Goal: Answer question/provide support

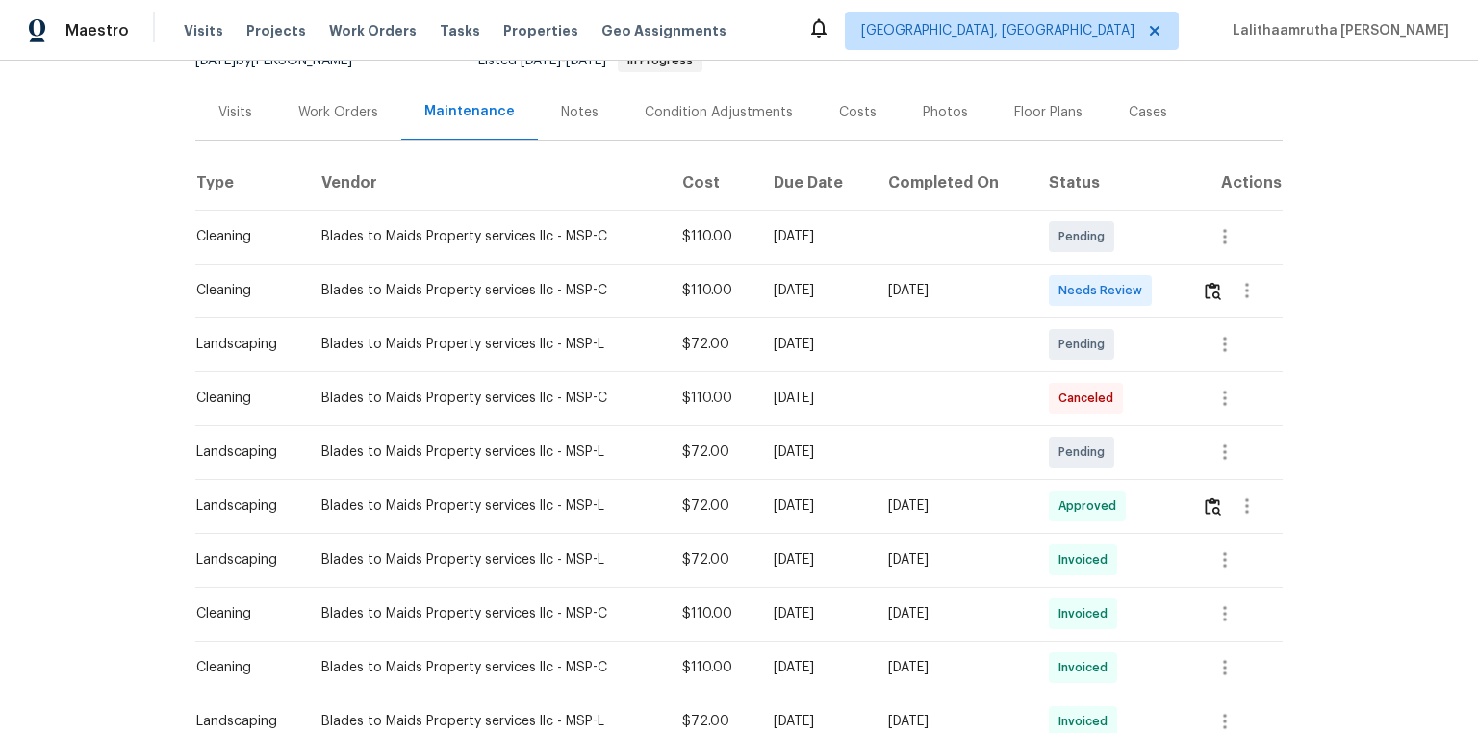
scroll to position [231, 0]
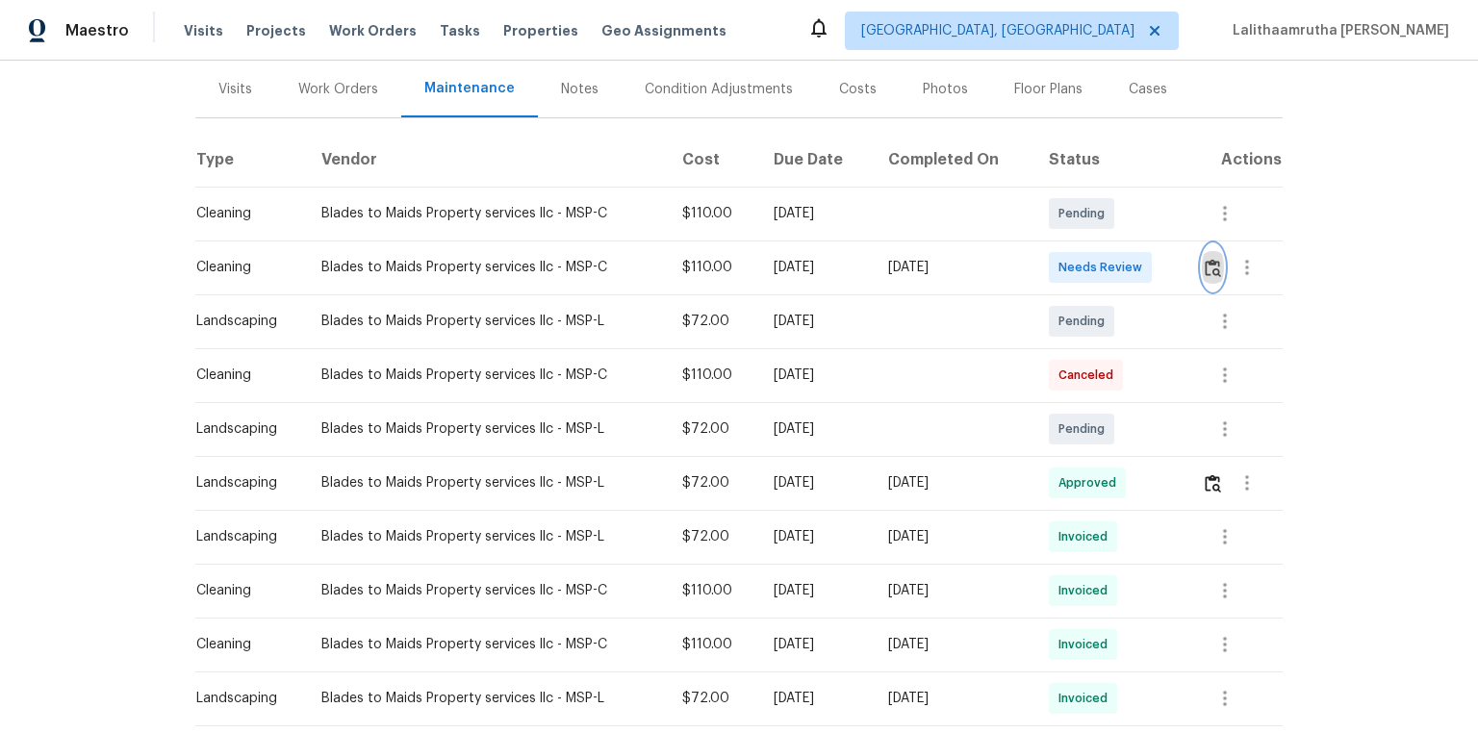
click at [1051, 269] on img "button" at bounding box center [1213, 268] width 16 height 18
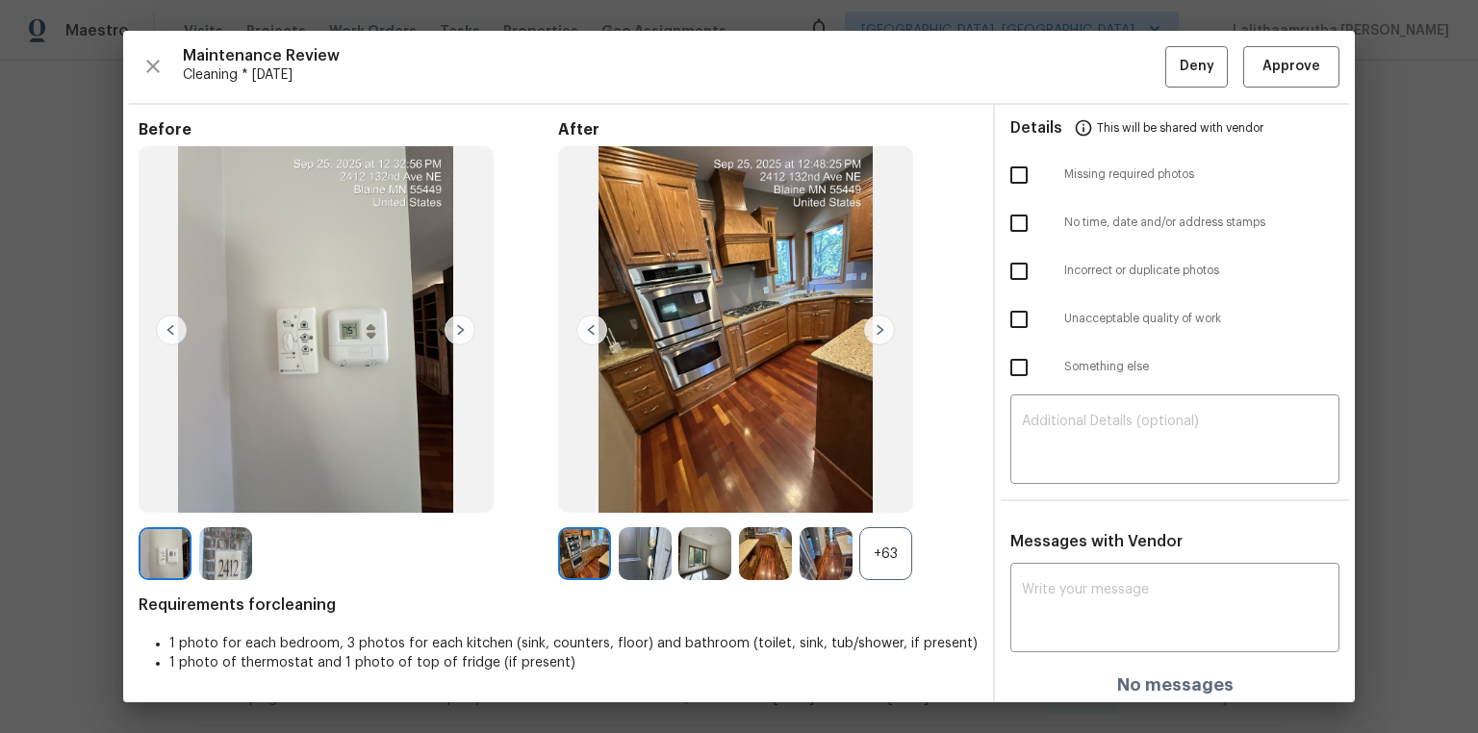
click at [866, 493] on div "+63" at bounding box center [885, 553] width 53 height 53
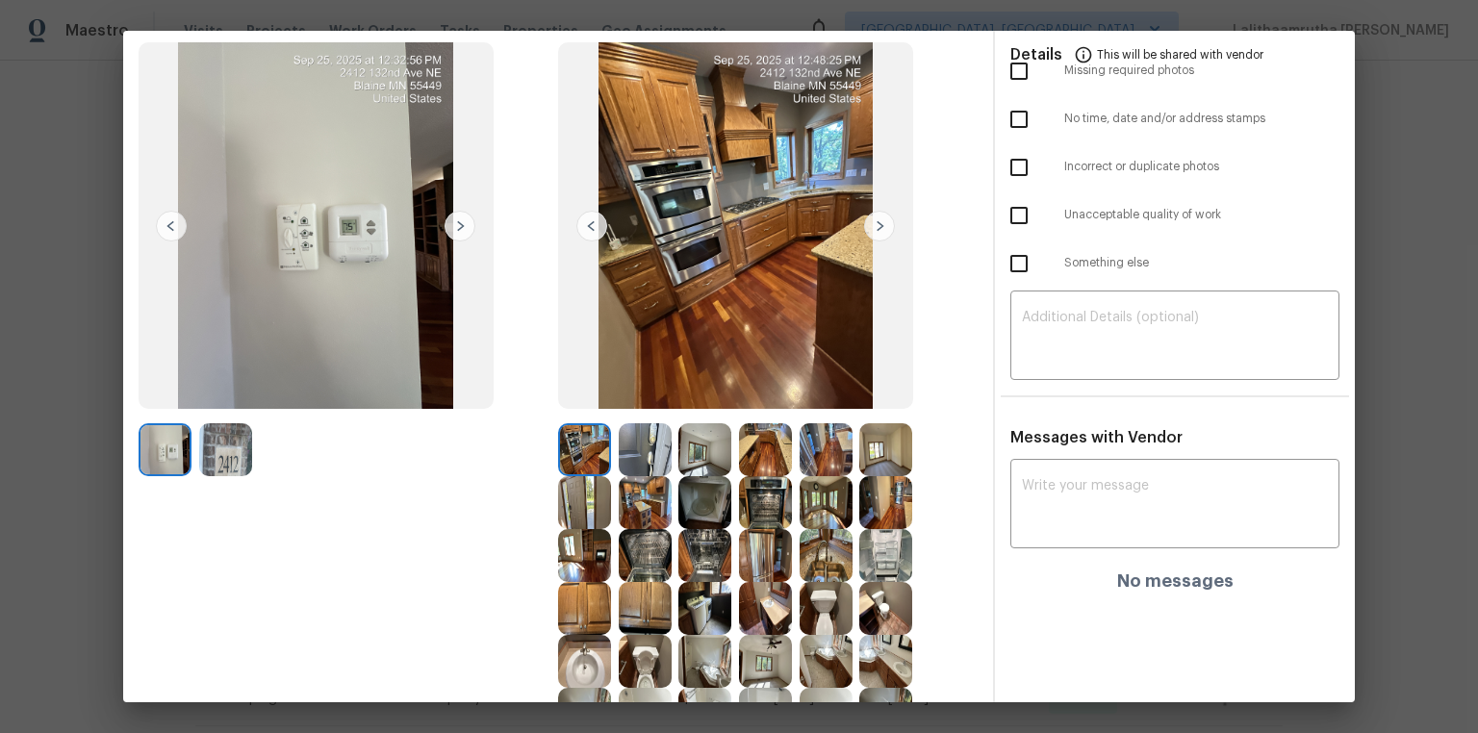
scroll to position [0, 0]
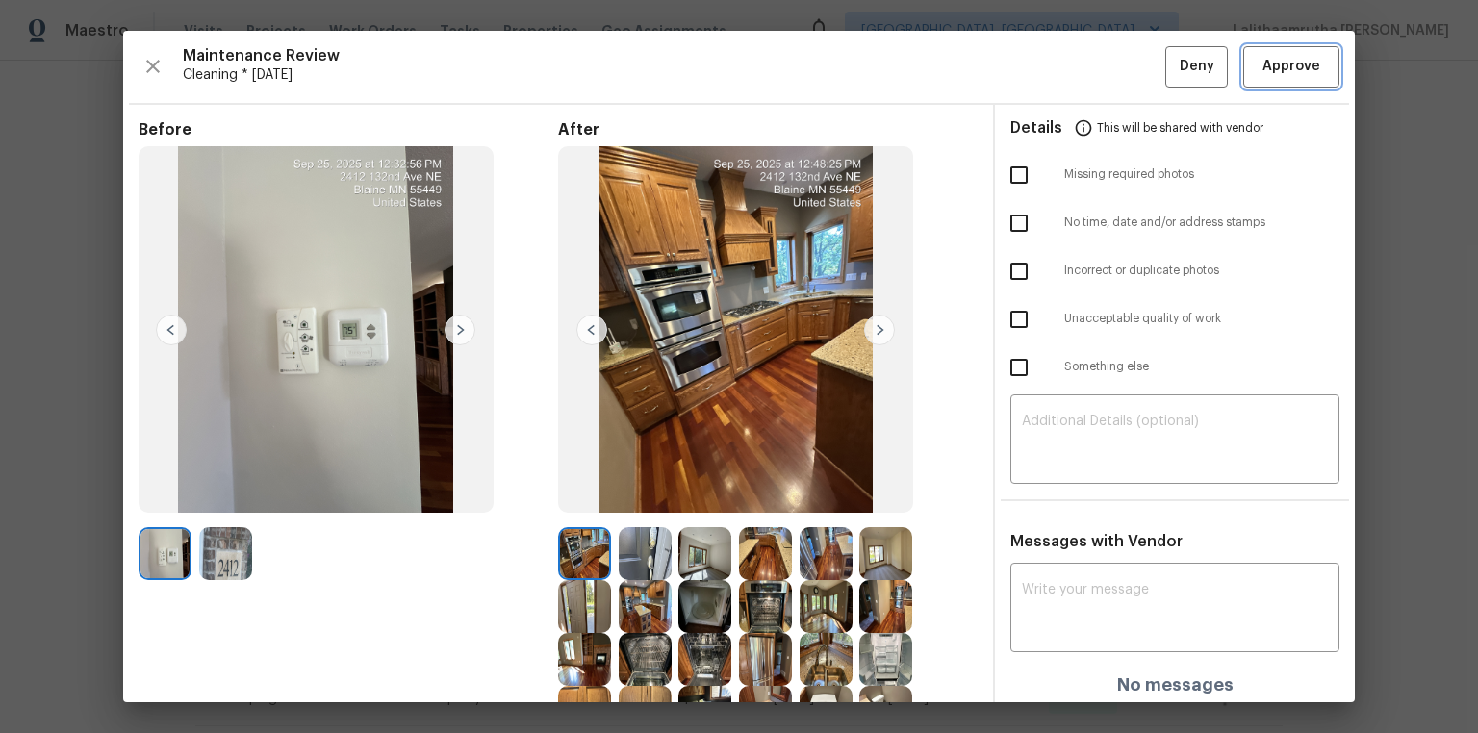
click at [1051, 61] on span "Approve" at bounding box center [1292, 67] width 58 height 24
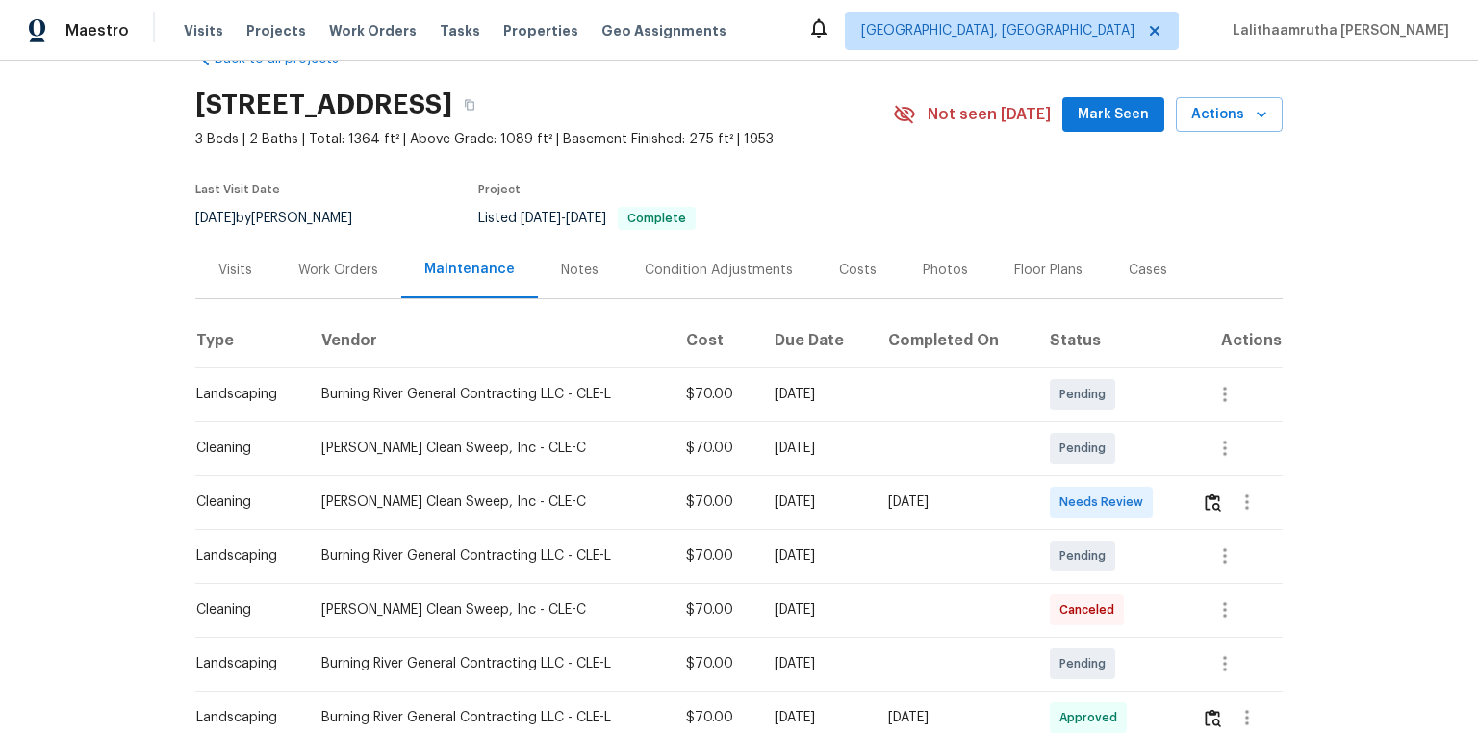
scroll to position [77, 0]
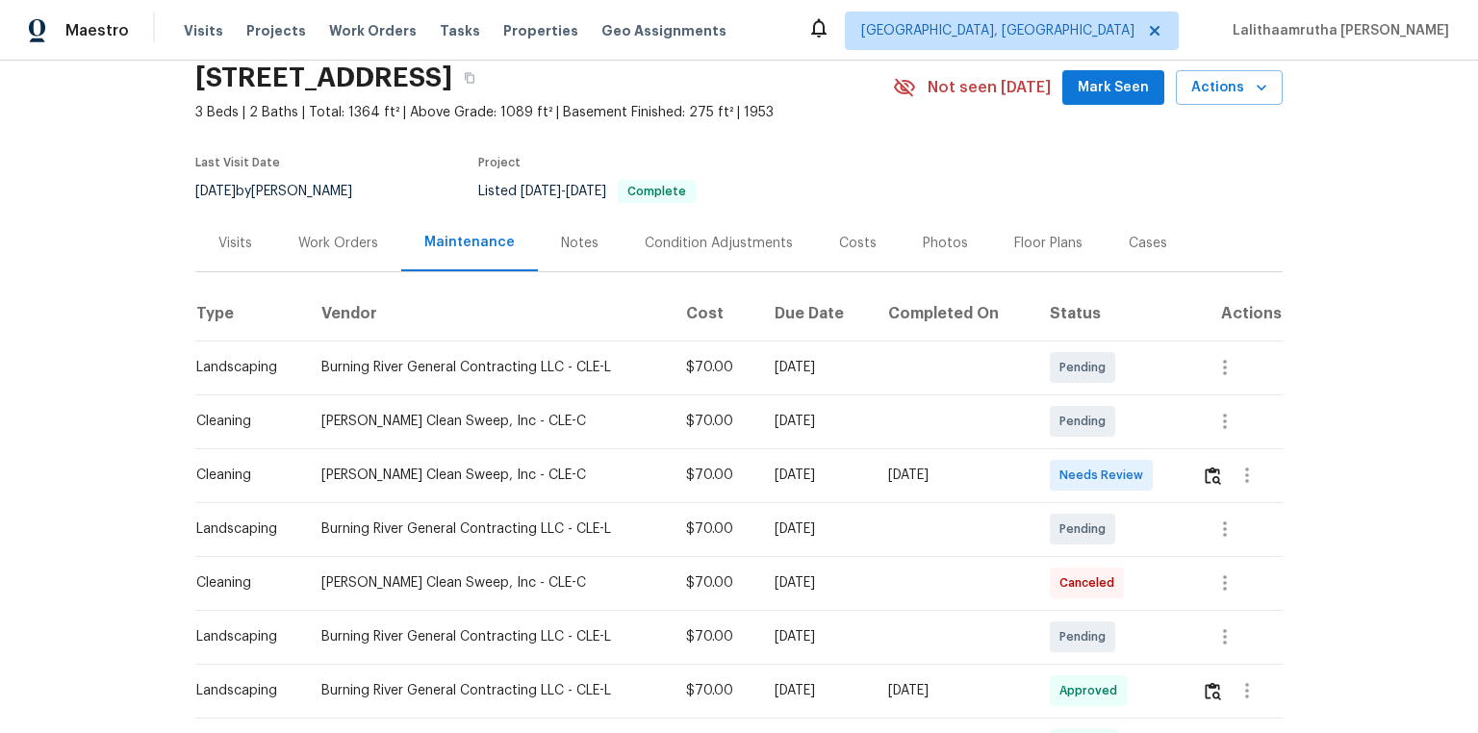
click at [1023, 470] on td at bounding box center [1235, 476] width 96 height 54
click at [1023, 473] on img "button" at bounding box center [1213, 476] width 16 height 18
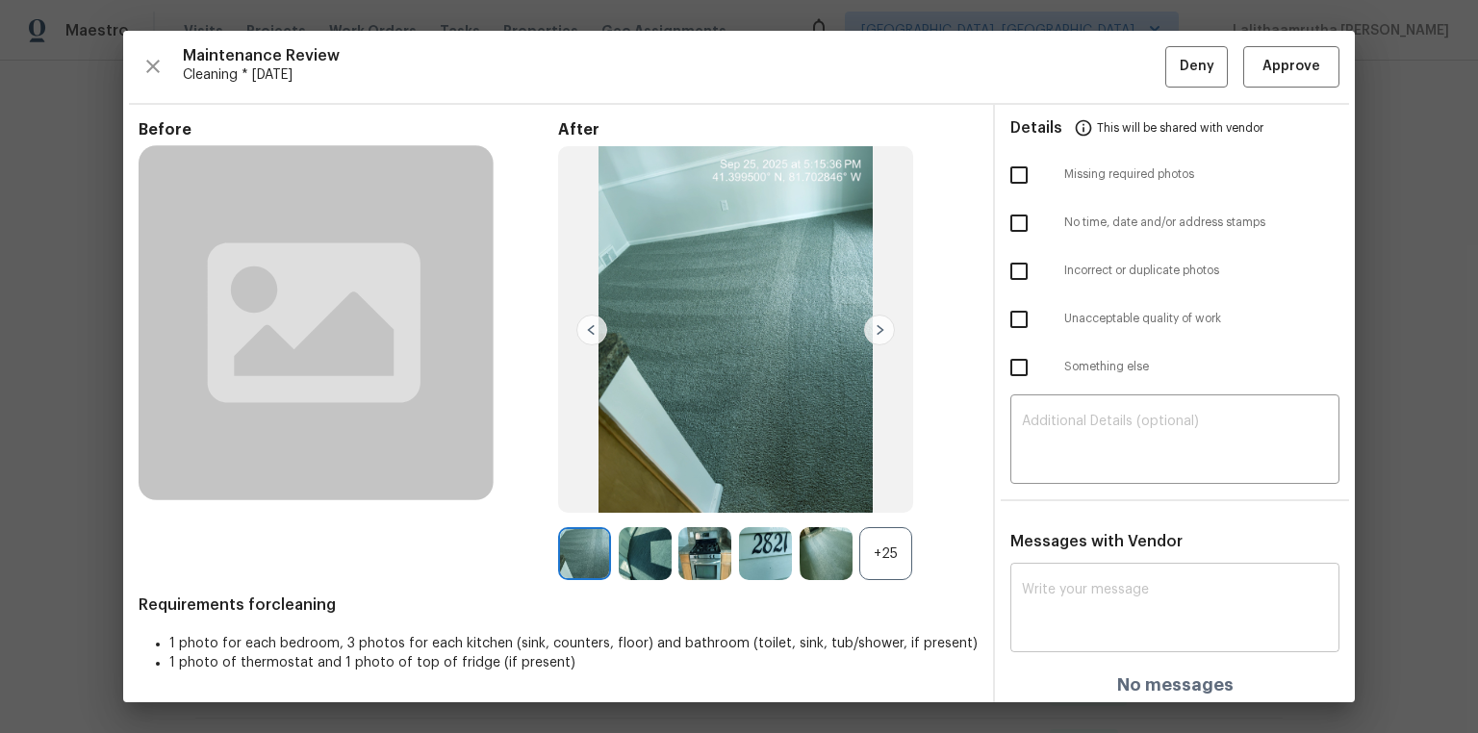
click at [1023, 473] on textarea at bounding box center [1175, 610] width 306 height 54
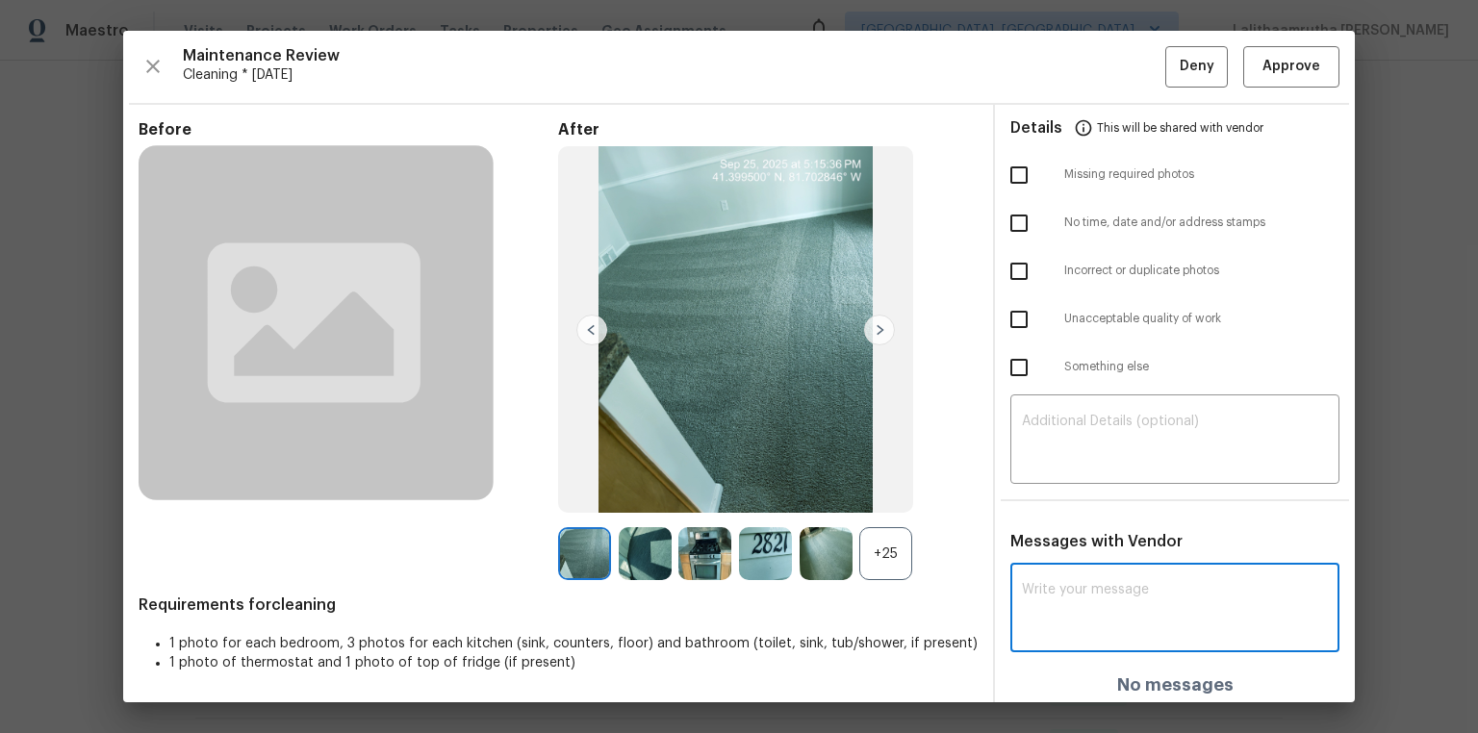
paste textarea "Maintenance Audit Team: Hello! Unfortunately, this cleaning visit completed on …"
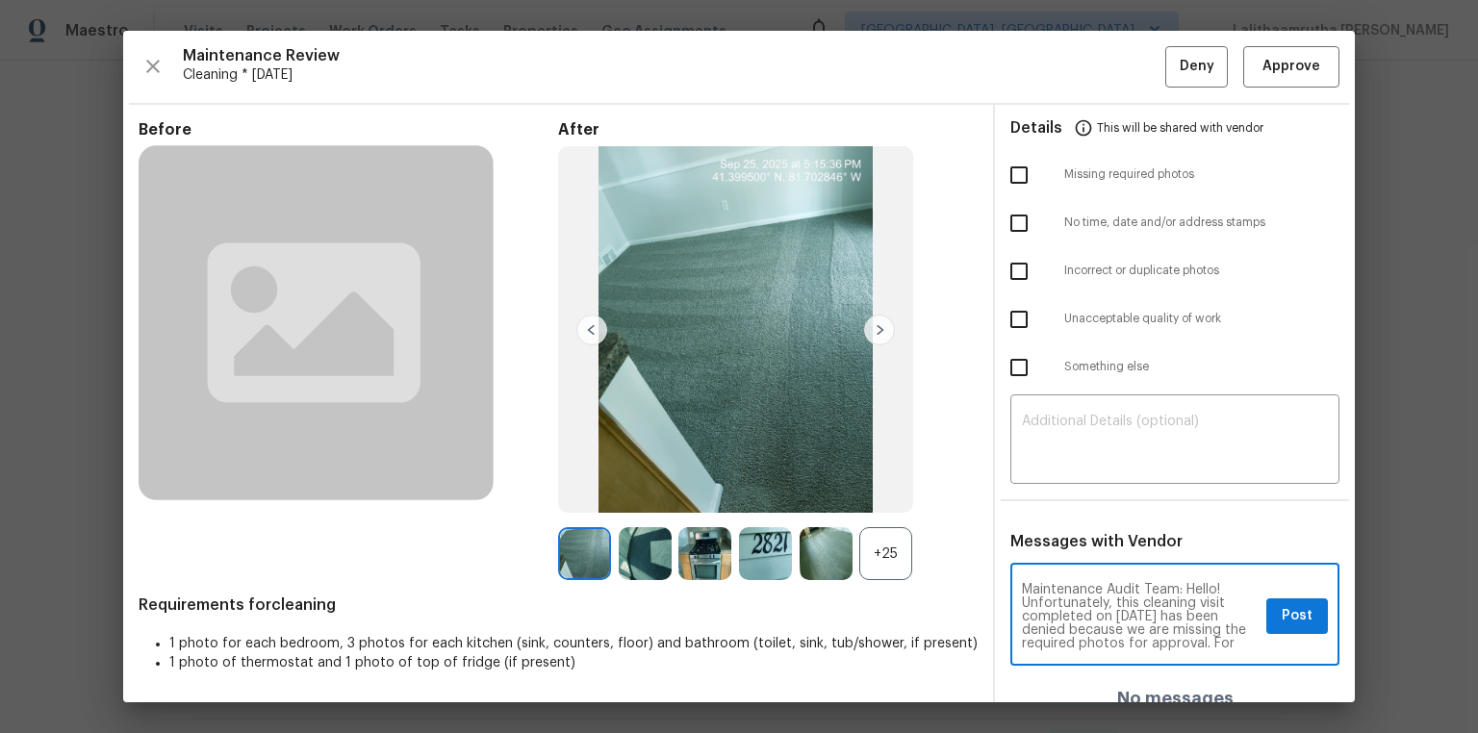
scroll to position [255, 0]
type textarea "Maintenance Audit Team: Hello! Unfortunately, this cleaning visit completed on …"
click at [1023, 445] on textarea at bounding box center [1175, 442] width 306 height 54
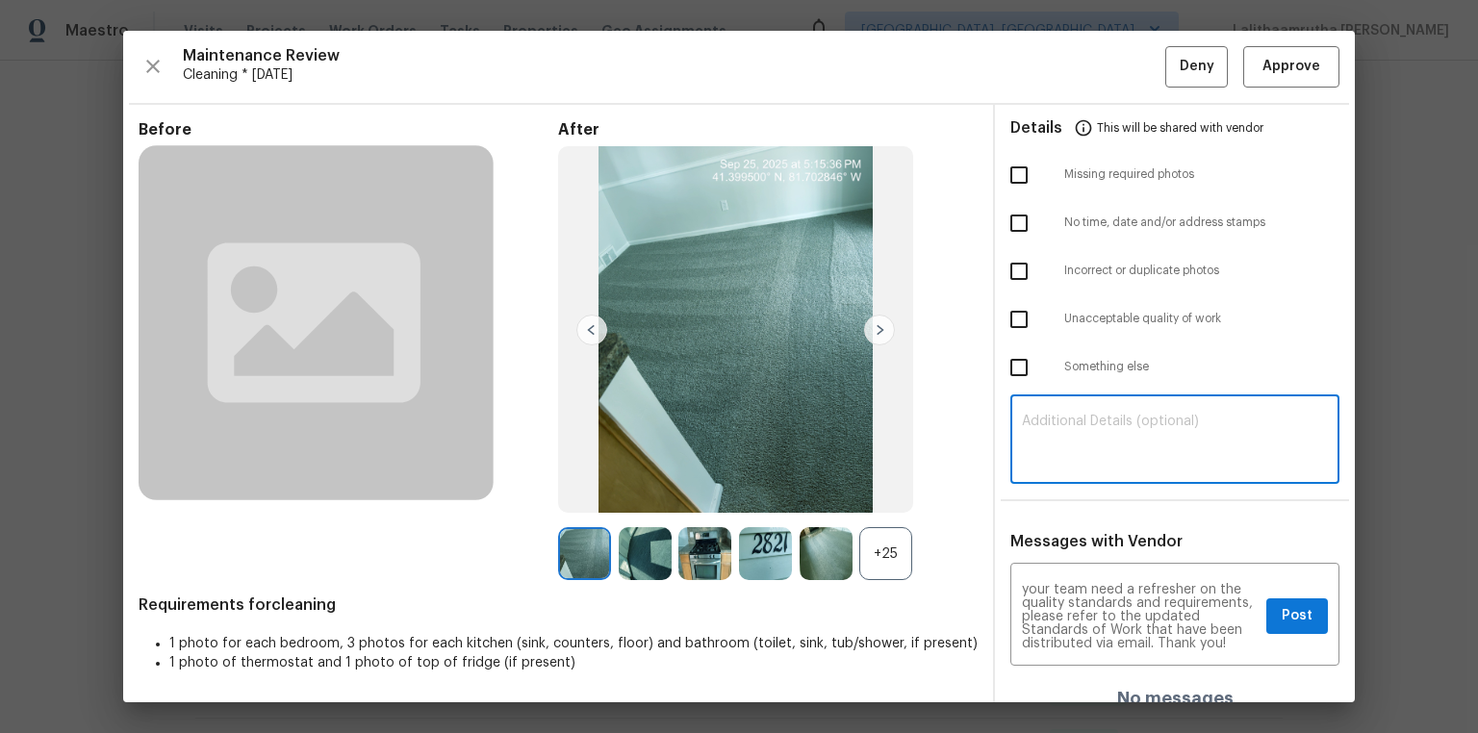
paste textarea "Maintenance Audit Team: Hello! Unfortunately, this cleaning visit completed on …"
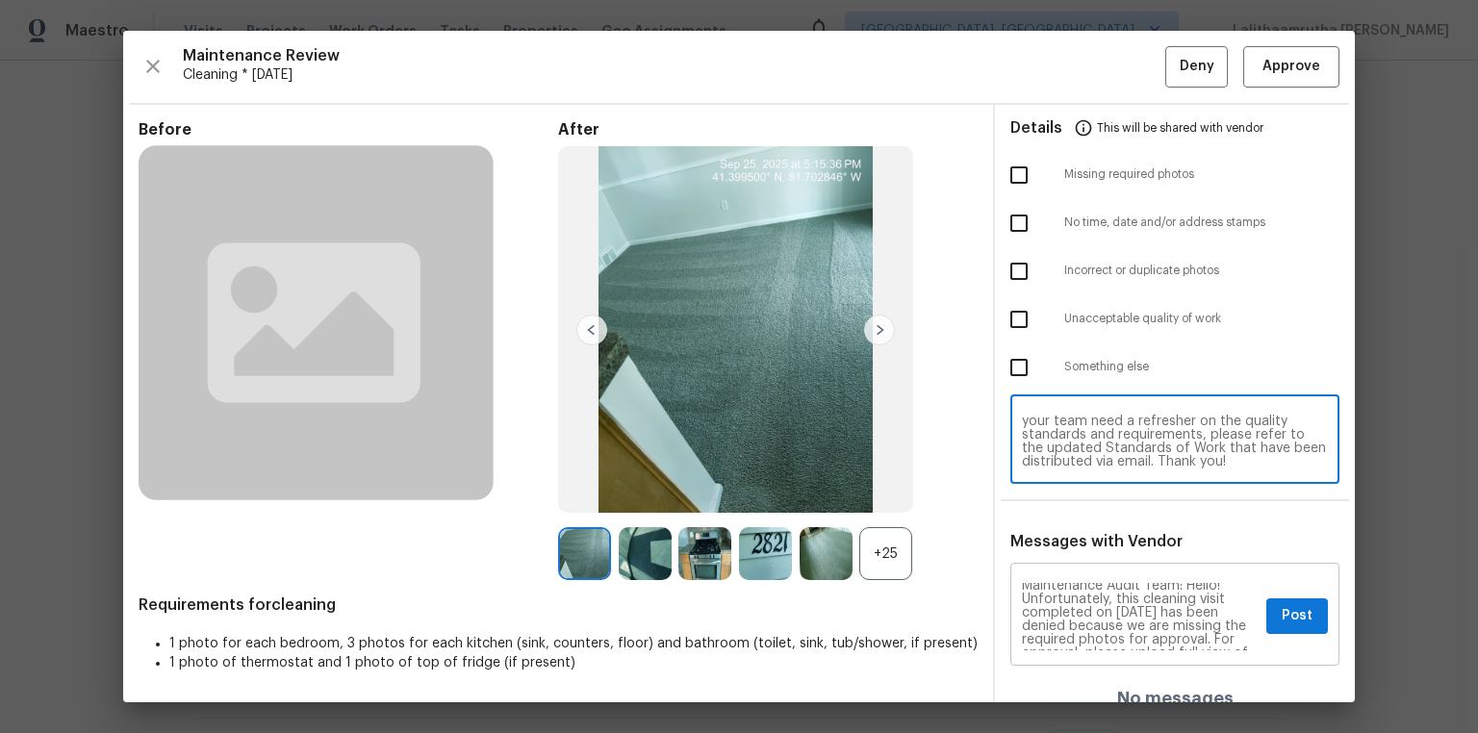
scroll to position [0, 0]
type textarea "Maintenance Audit Team: Hello! Unfortunately, this cleaning visit completed on …"
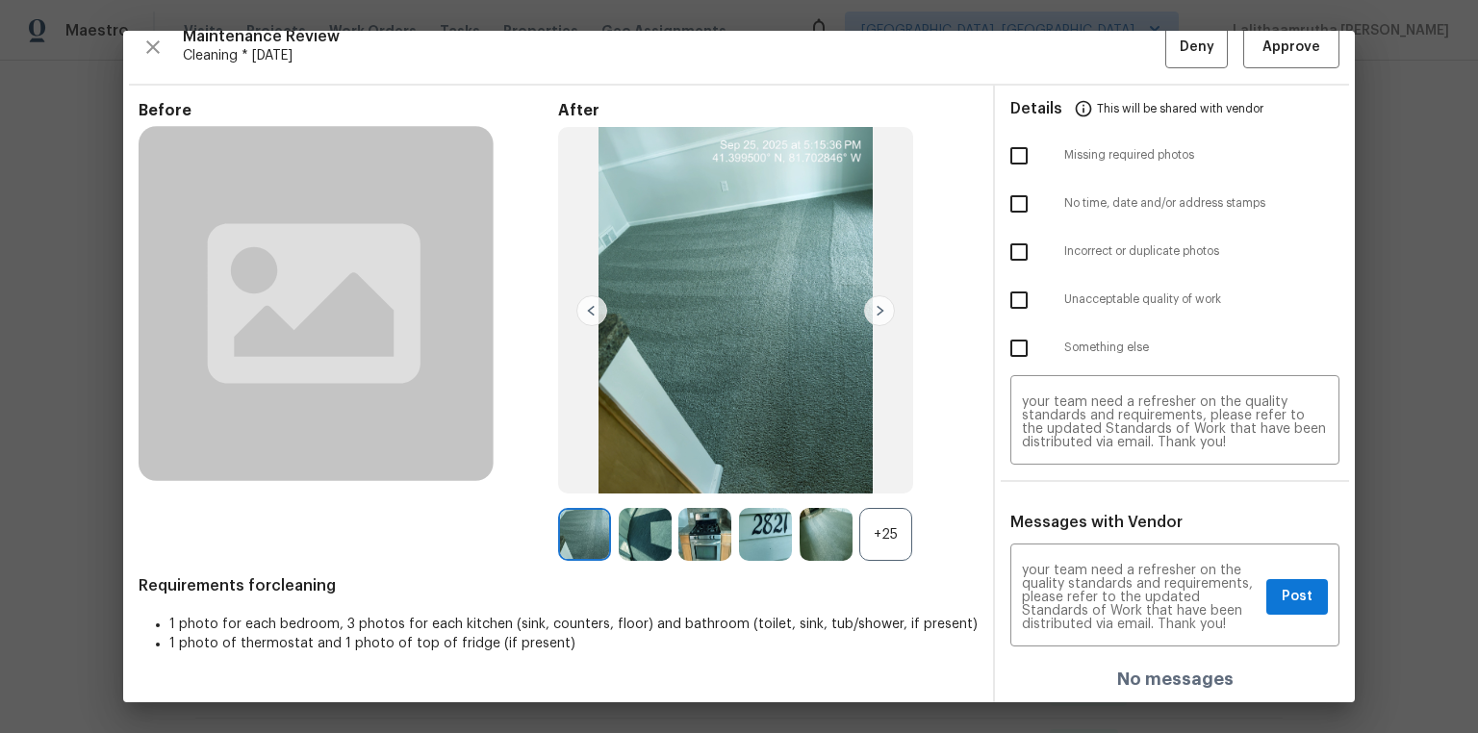
click at [886, 473] on div "+25" at bounding box center [885, 534] width 53 height 53
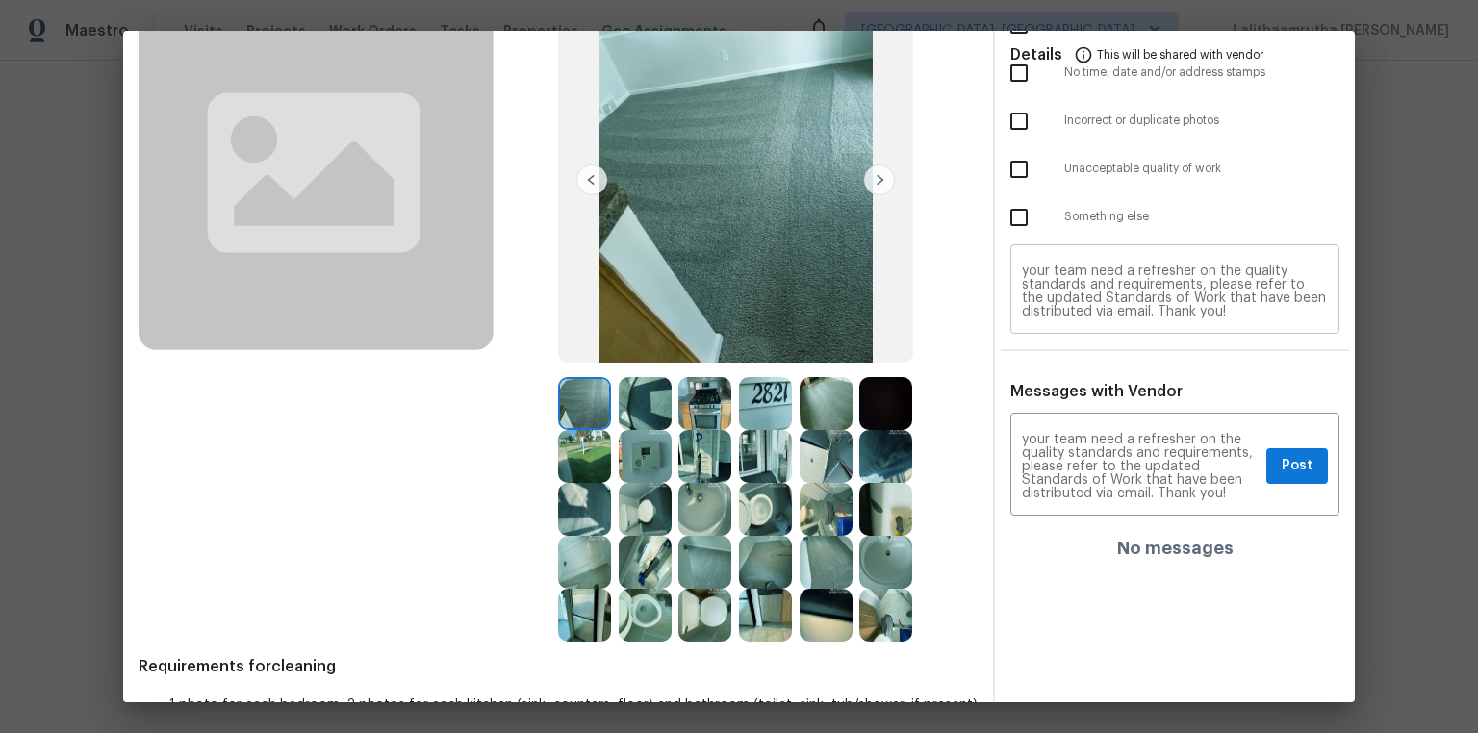
scroll to position [173, 0]
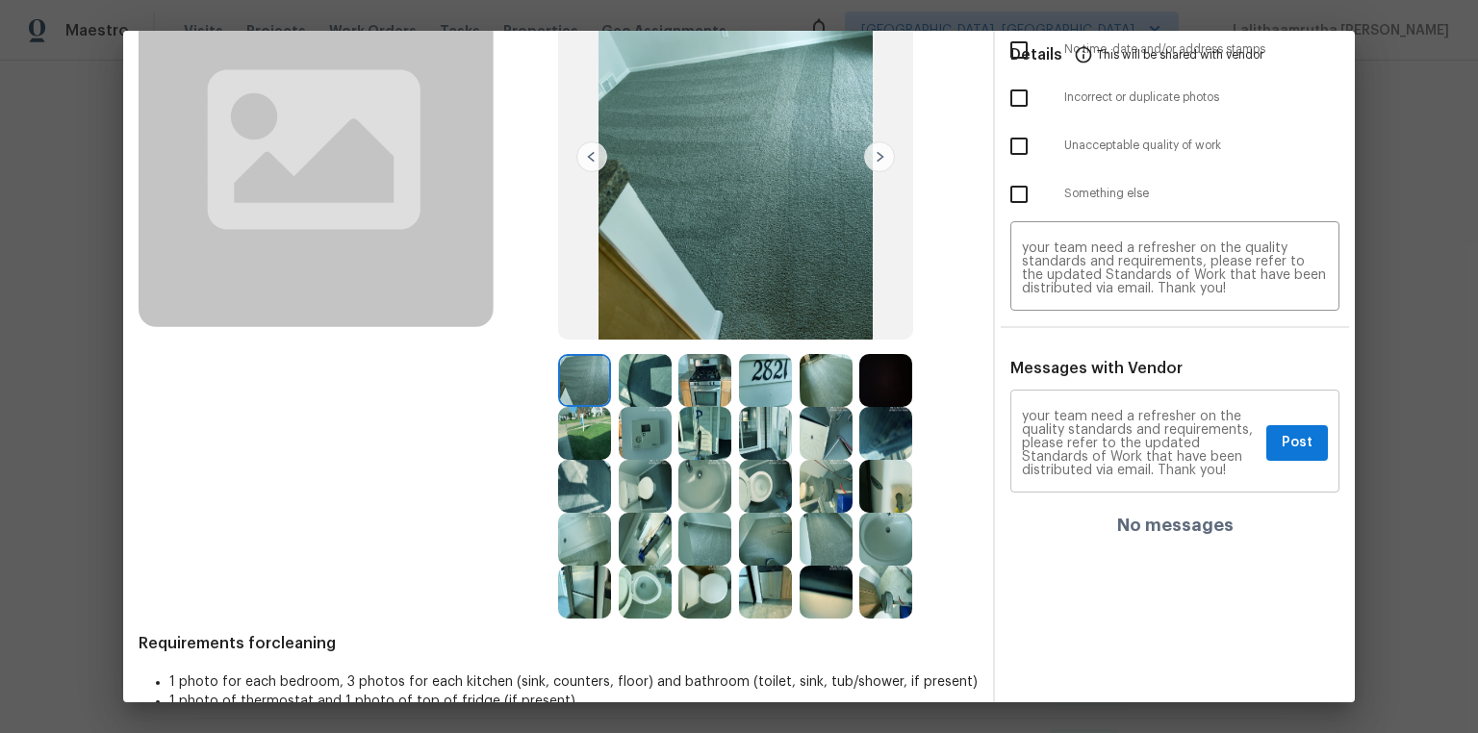
click at [1023, 441] on textarea "Maintenance Audit Team: Hello! Unfortunately, this cleaning visit completed on …" at bounding box center [1140, 443] width 237 height 67
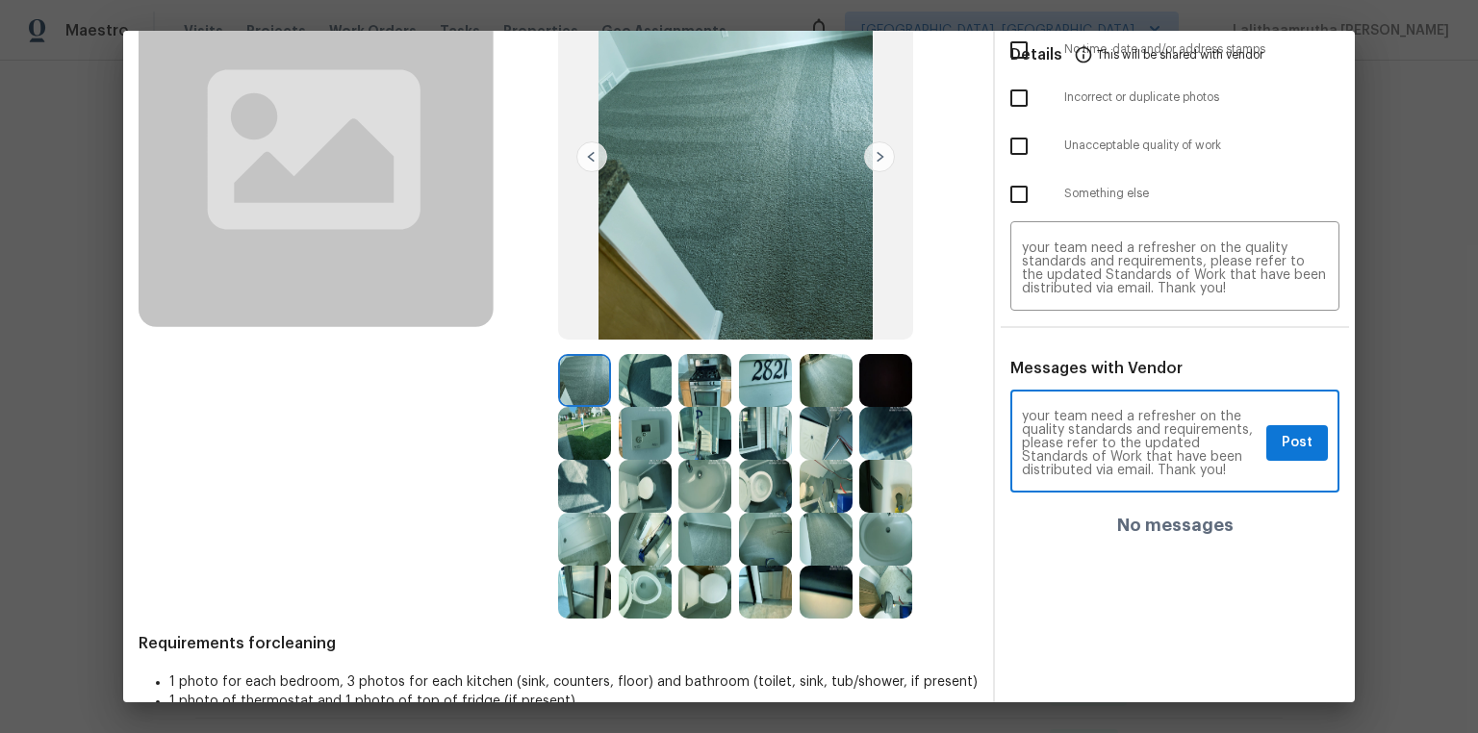
click at [1023, 458] on textarea "Maintenance Audit Team: Hello! Unfortunately, this cleaning visit completed on …" at bounding box center [1140, 443] width 237 height 67
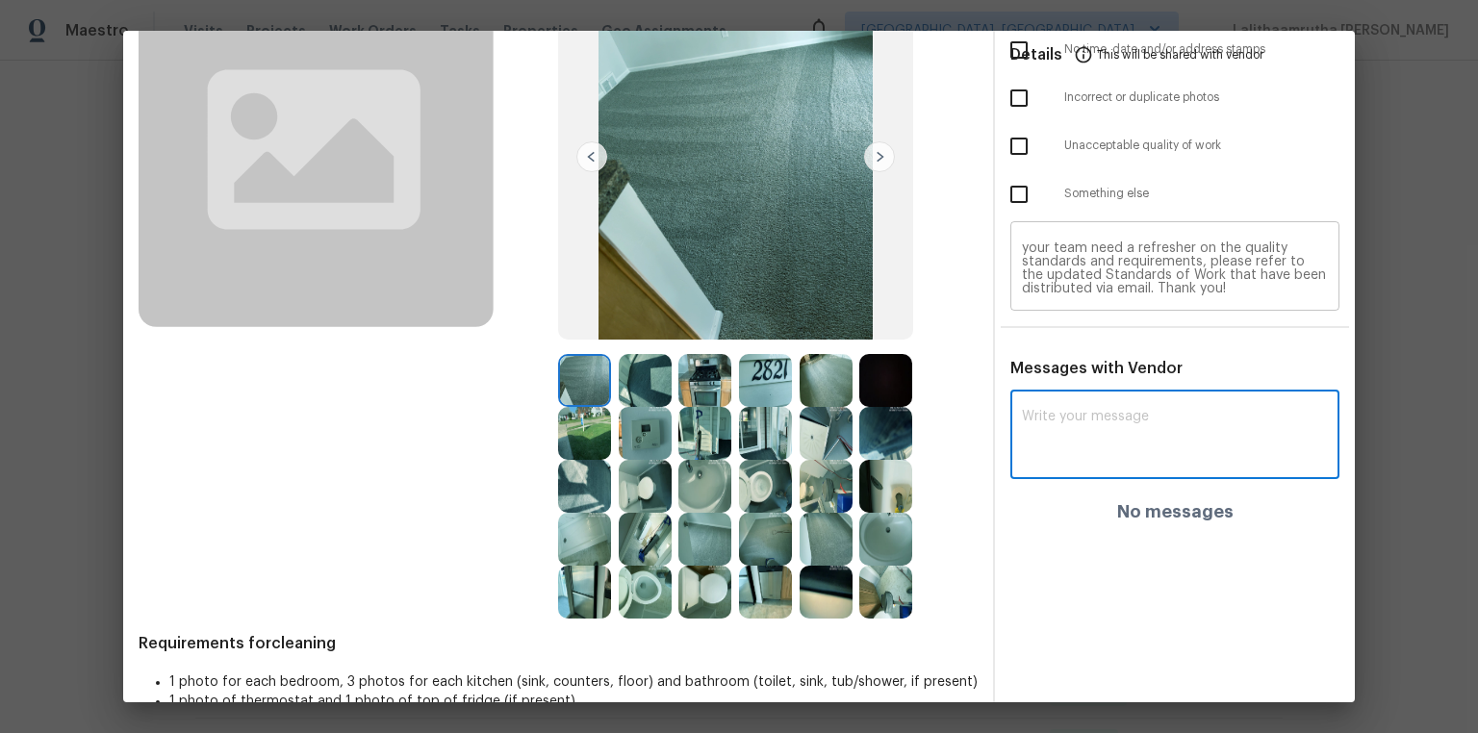
click at [1023, 260] on textarea "Maintenance Audit Team: Hello! Unfortunately, this cleaning visit completed on …" at bounding box center [1175, 269] width 306 height 54
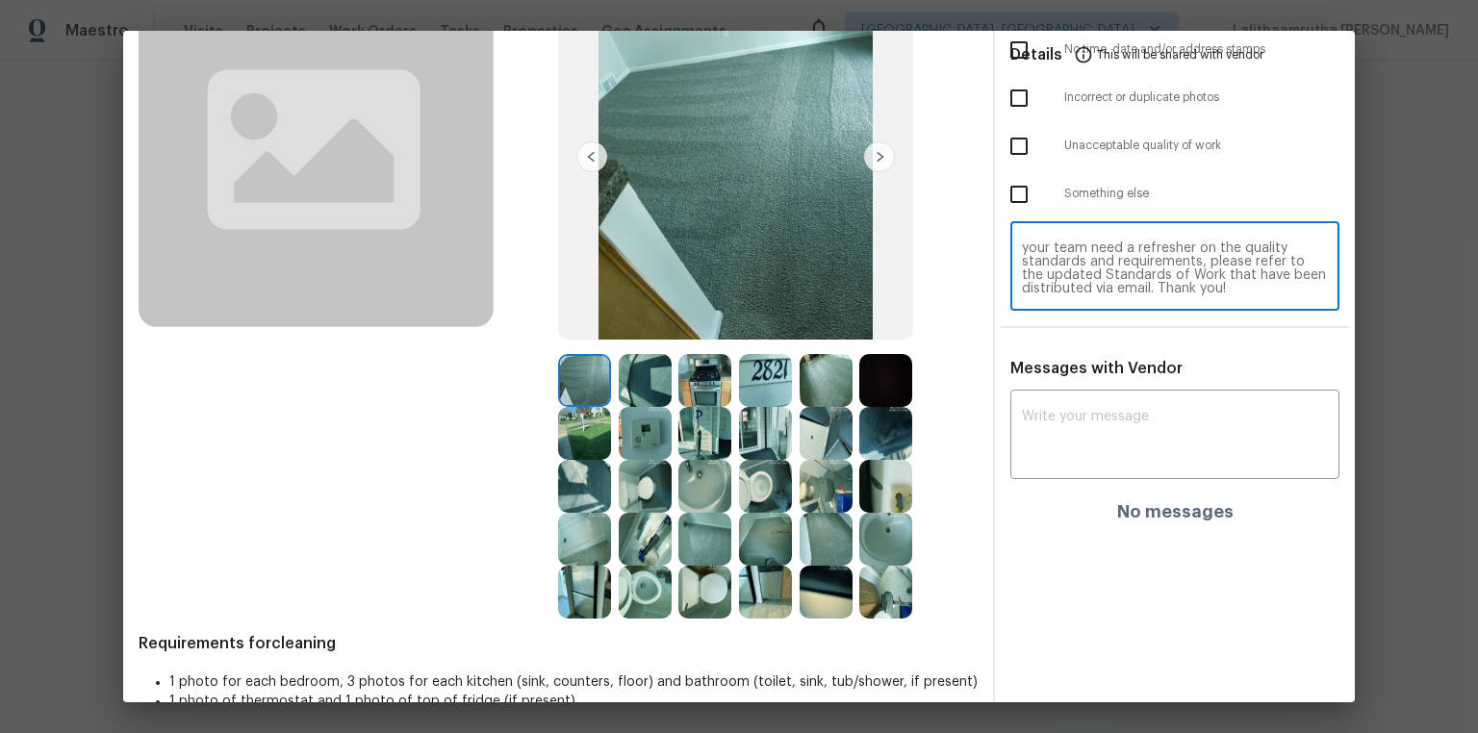
click at [1023, 281] on textarea "Maintenance Audit Team: Hello! Unfortunately, this cleaning visit completed on …" at bounding box center [1175, 269] width 306 height 54
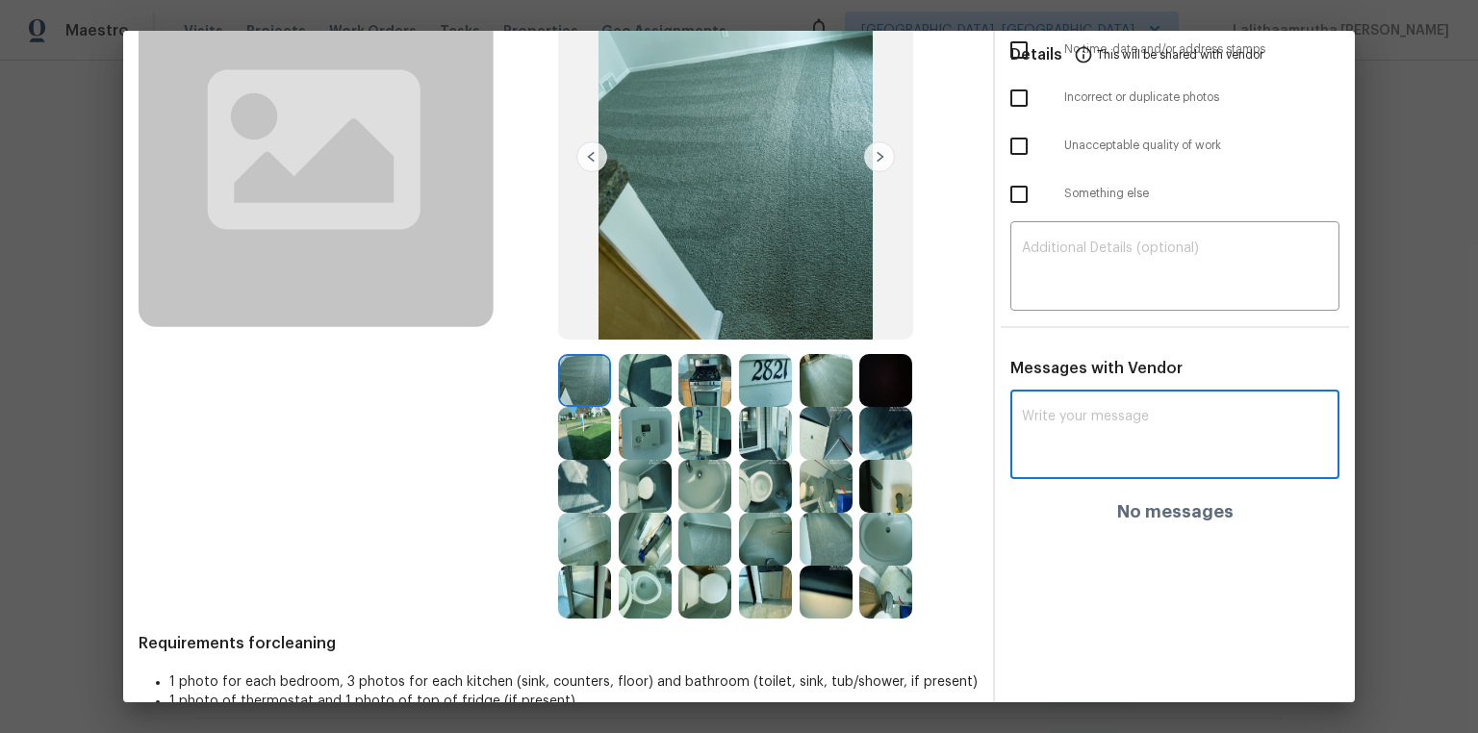
click at [1023, 411] on textarea at bounding box center [1175, 437] width 306 height 54
click at [1023, 397] on div "x ​" at bounding box center [1175, 437] width 329 height 85
paste textarea "Maintenance Audit Team: Hello! Unfortunately, this cleaning visit completed on …"
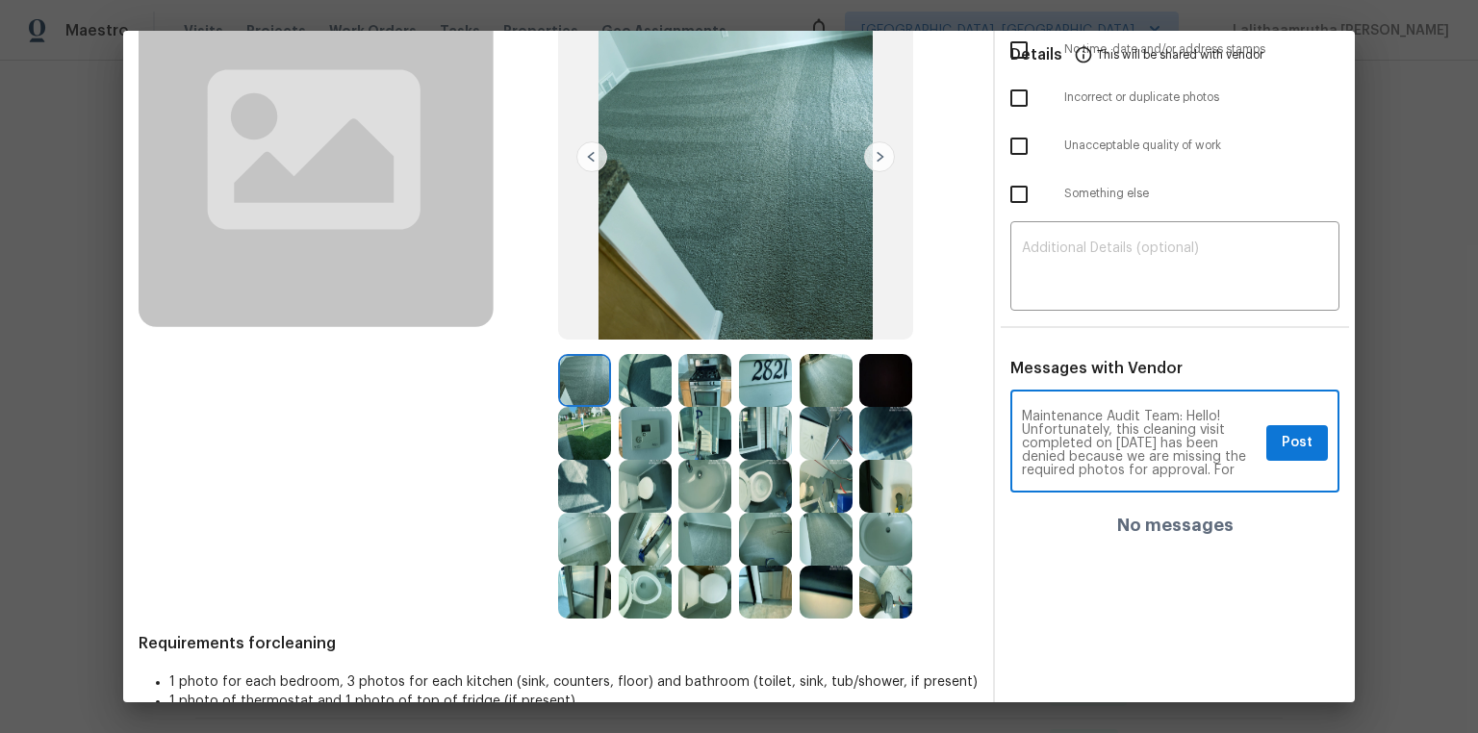
scroll to position [269, 0]
type textarea "Maintenance Audit Team: Hello! Unfortunately, this cleaning visit completed on …"
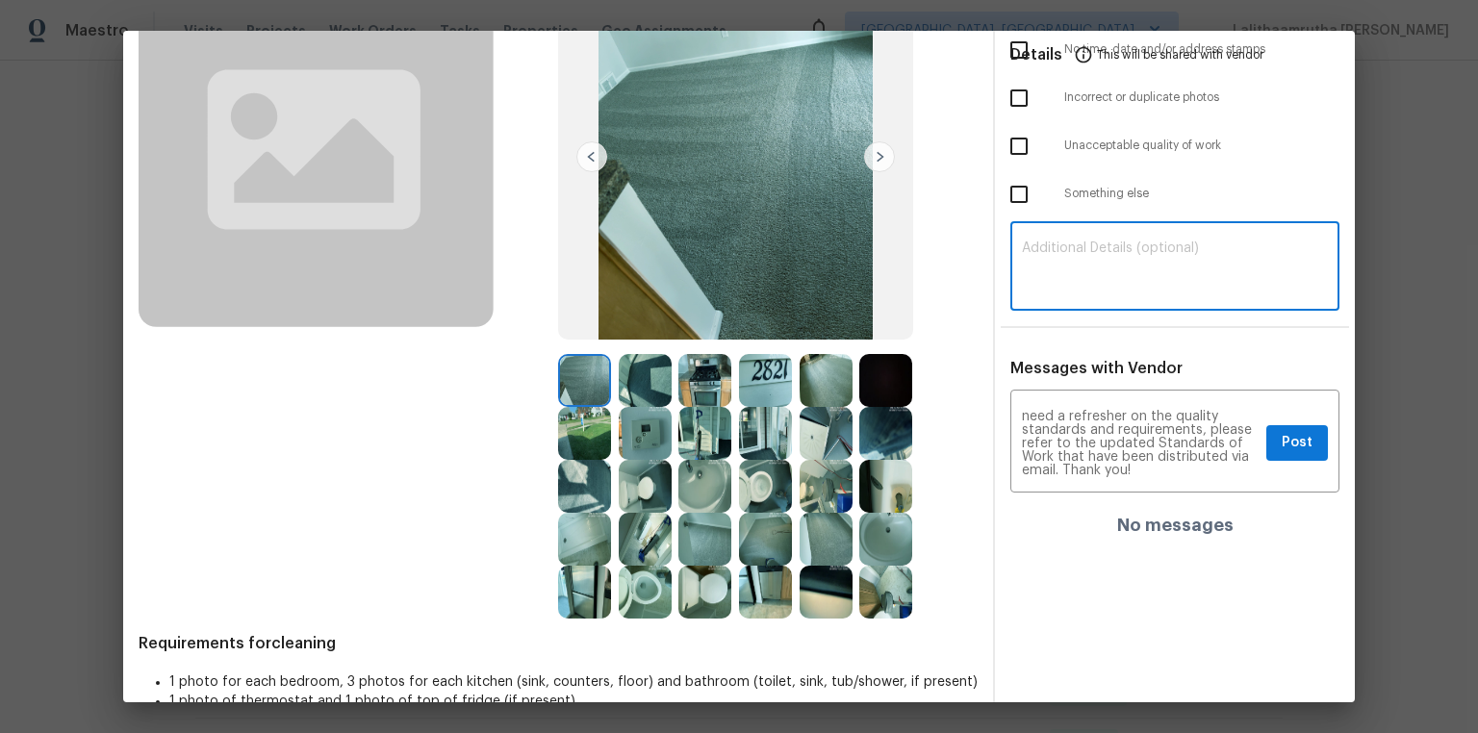
click at [1023, 281] on textarea at bounding box center [1175, 269] width 306 height 54
paste textarea "Maintenance Audit Team: Hello! Unfortunately, this cleaning visit completed on …"
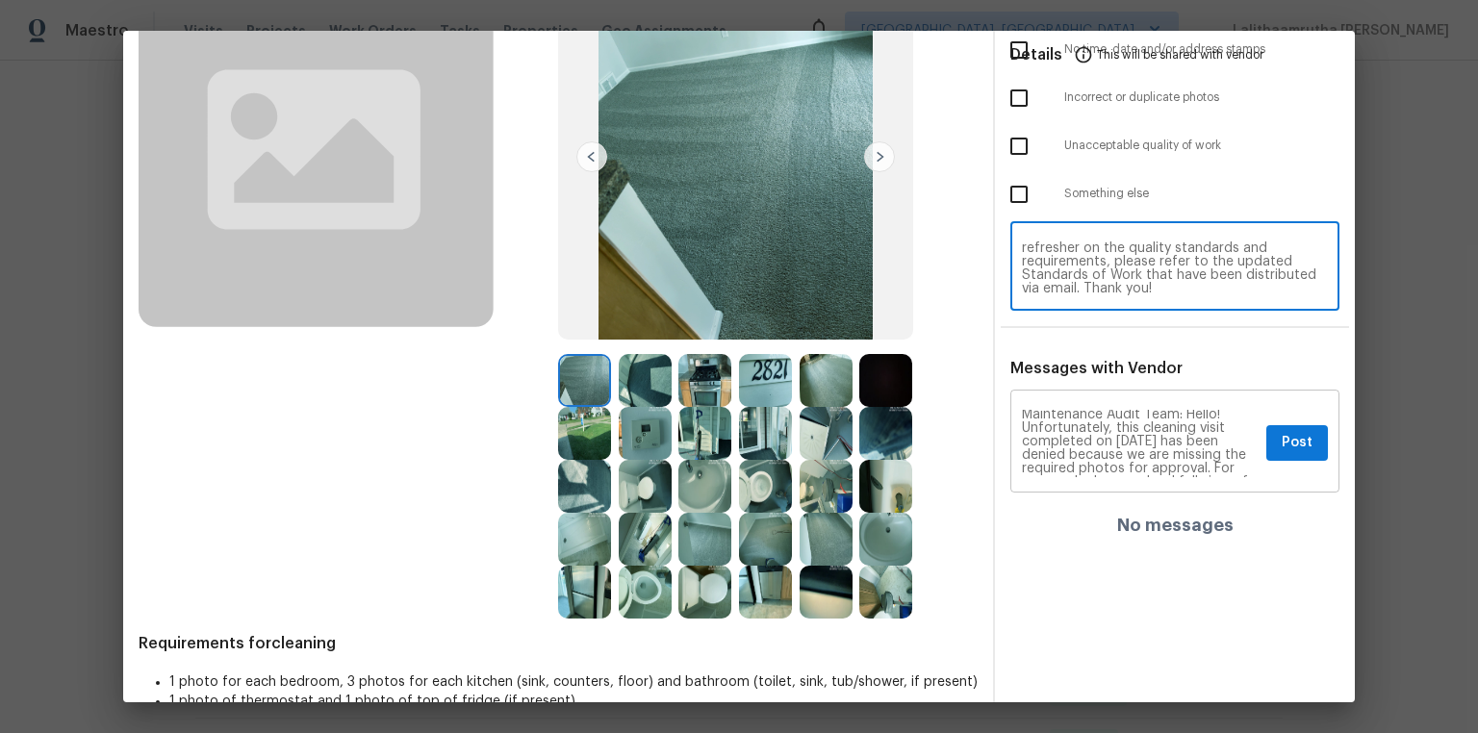
scroll to position [0, 0]
type textarea "Maintenance Audit Team: Hello! Unfortunately, this cleaning visit completed on …"
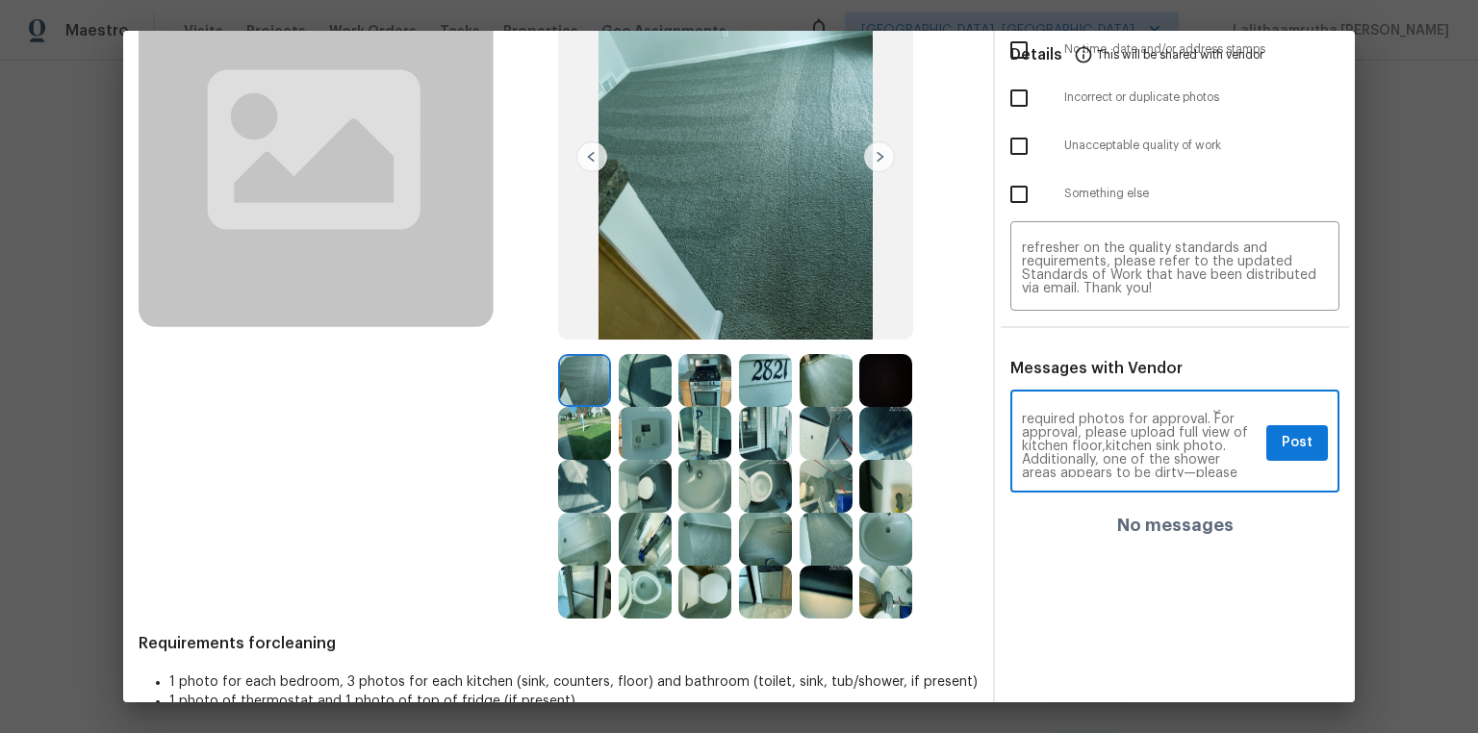
scroll to position [62, 0]
click at [1023, 445] on textarea "Maintenance Audit Team: Hello! Unfortunately, this cleaning visit completed on …" at bounding box center [1140, 443] width 237 height 67
click at [1023, 447] on textarea "Maintenance Audit Team: Hello! Unfortunately, this cleaning visit completed on …" at bounding box center [1140, 443] width 237 height 67
click at [1023, 448] on textarea "Maintenance Audit Team: Hello! Unfortunately, this cleaning visit completed on …" at bounding box center [1140, 443] width 237 height 67
click at [1023, 446] on textarea "Maintenance Audit Team: Hello! Unfortunately, this cleaning visit completed on …" at bounding box center [1140, 443] width 237 height 67
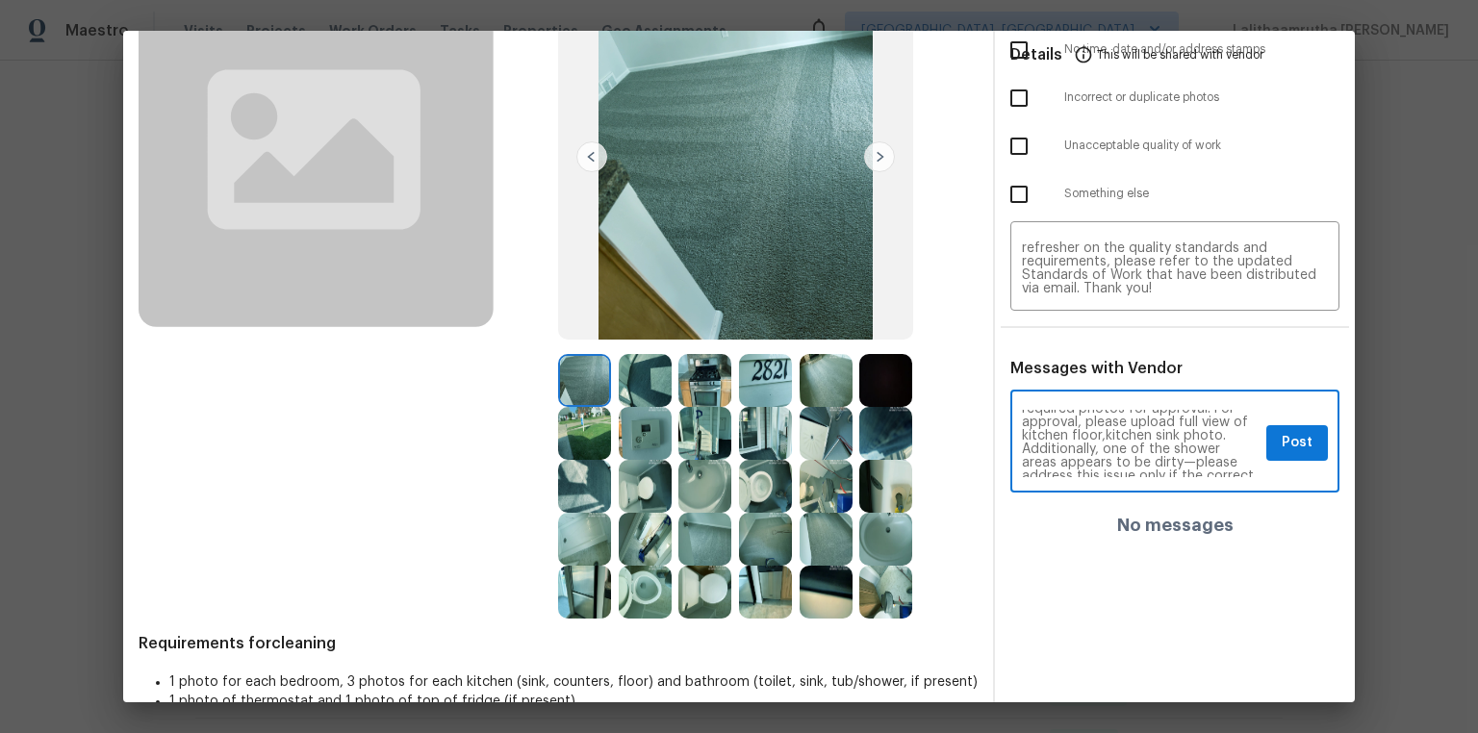
click at [1023, 446] on textarea "Maintenance Audit Team: Hello! Unfortunately, this cleaning visit completed on …" at bounding box center [1140, 443] width 237 height 67
type textarea "Maintenance Audit Team: Hello! Unfortunately, this cleaning visit completed on …"
click at [1023, 439] on button "Post" at bounding box center [1298, 443] width 62 height 36
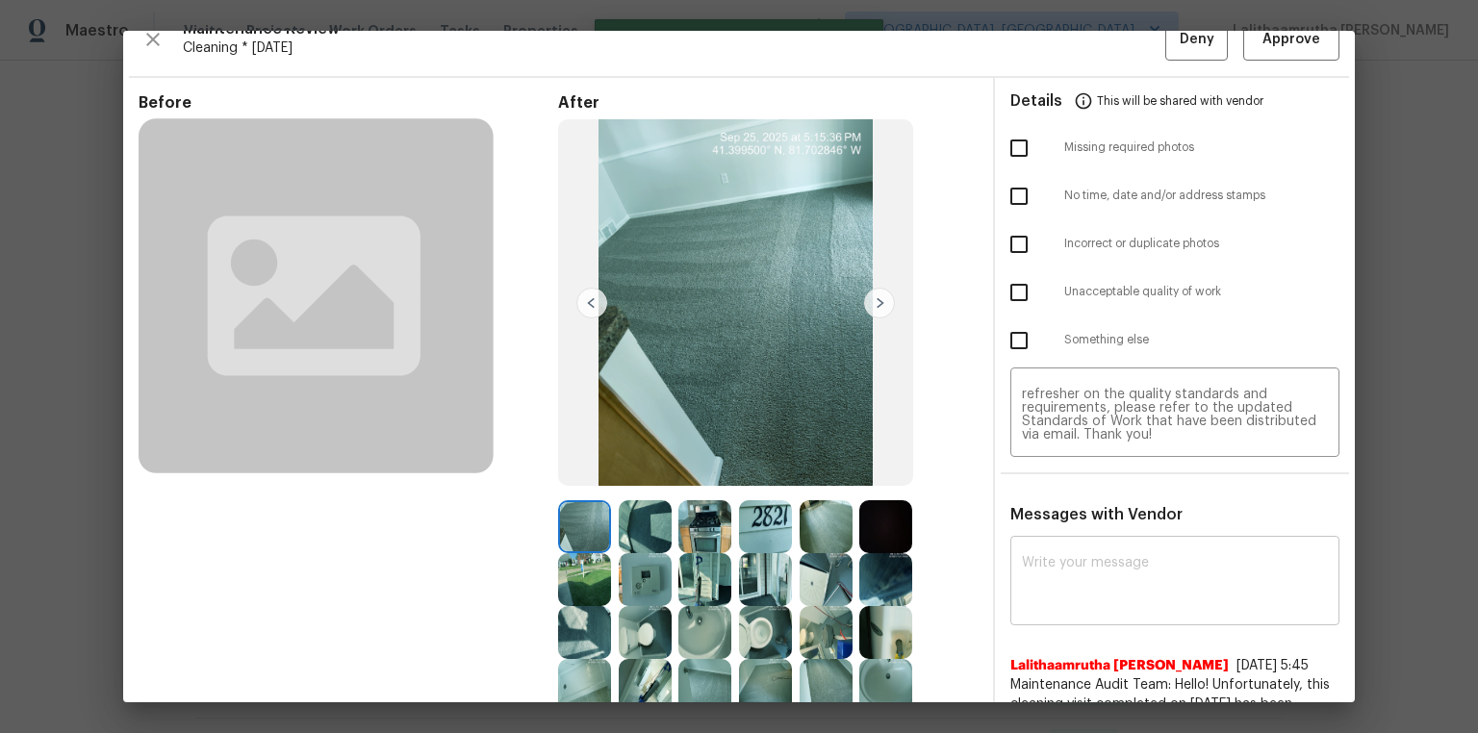
scroll to position [0, 0]
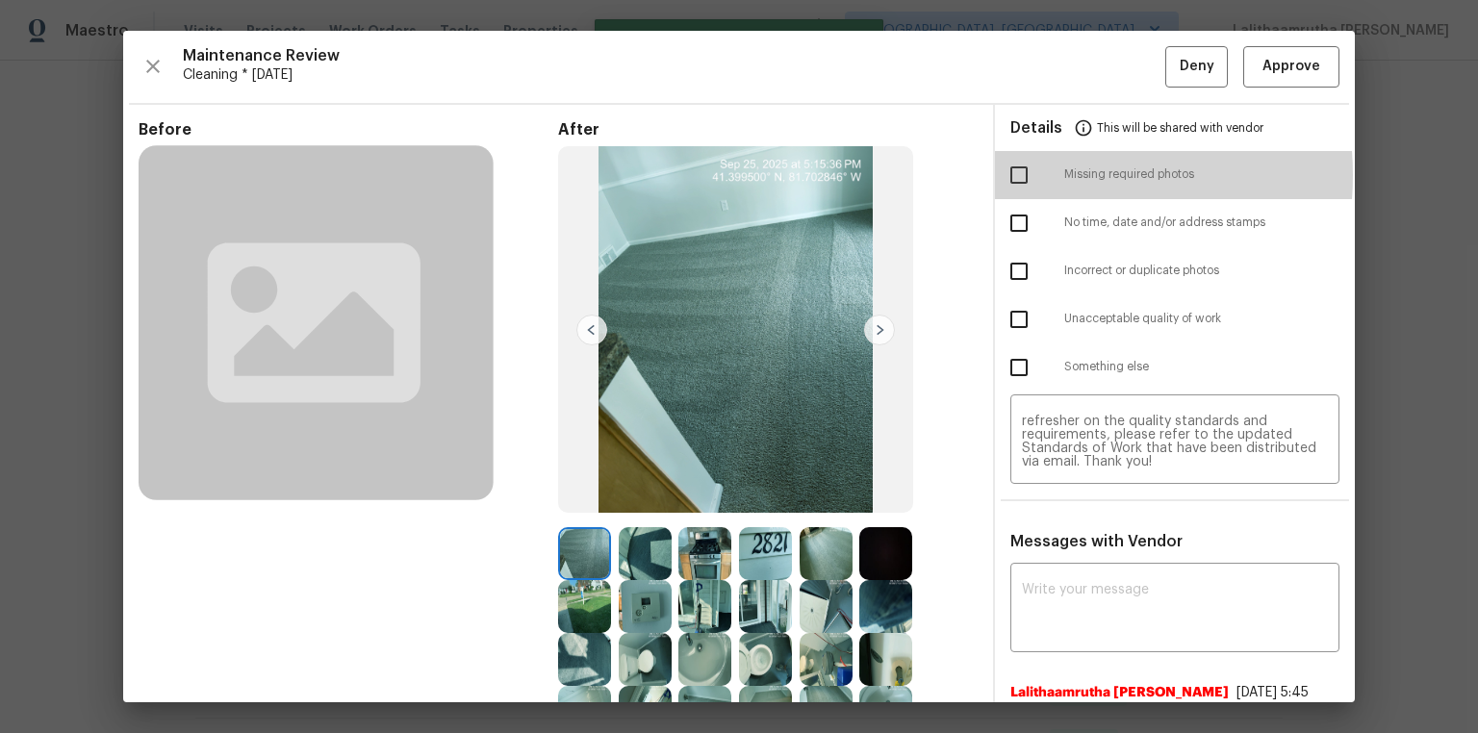
click at [1019, 174] on input "checkbox" at bounding box center [1019, 175] width 40 height 40
checkbox input "true"
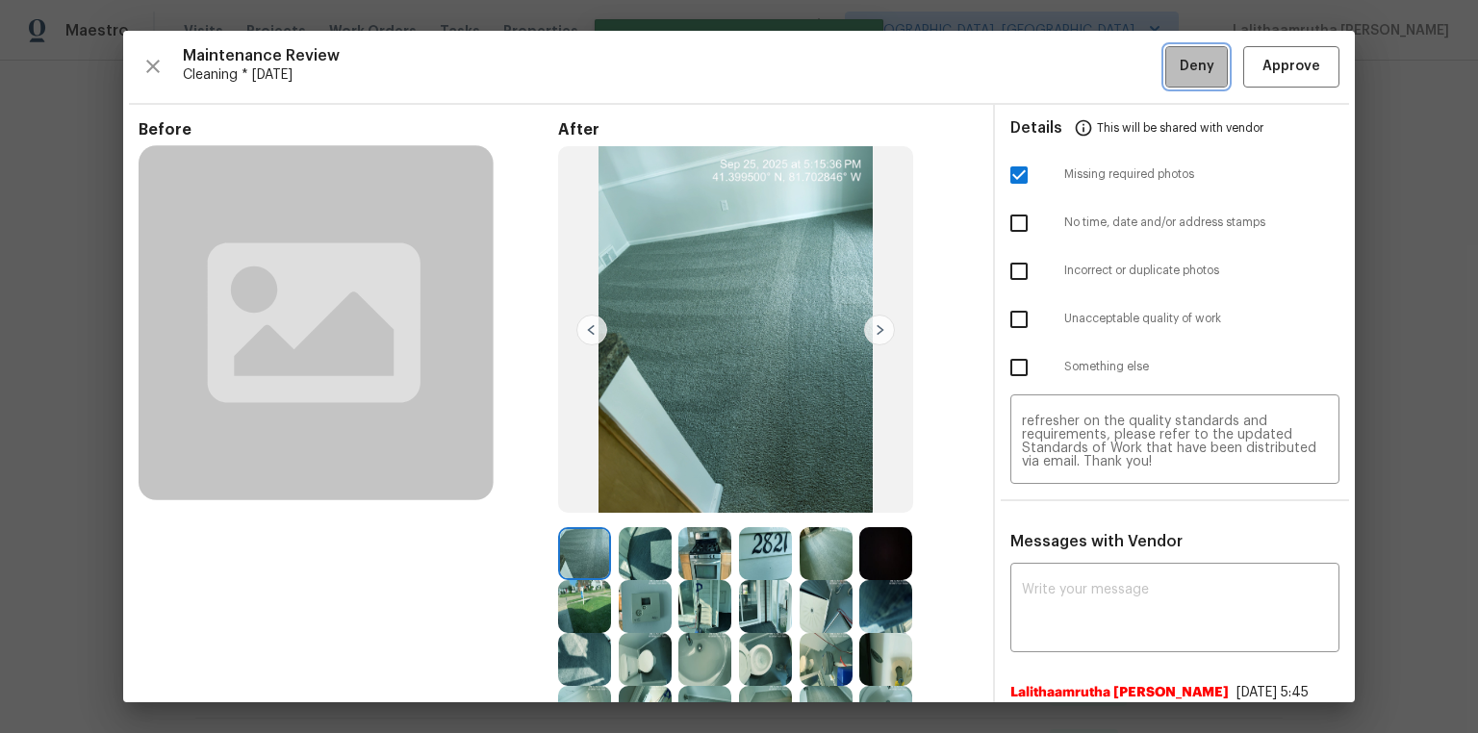
click at [1023, 69] on span "Deny" at bounding box center [1197, 67] width 35 height 24
